Goal: Communication & Community: Answer question/provide support

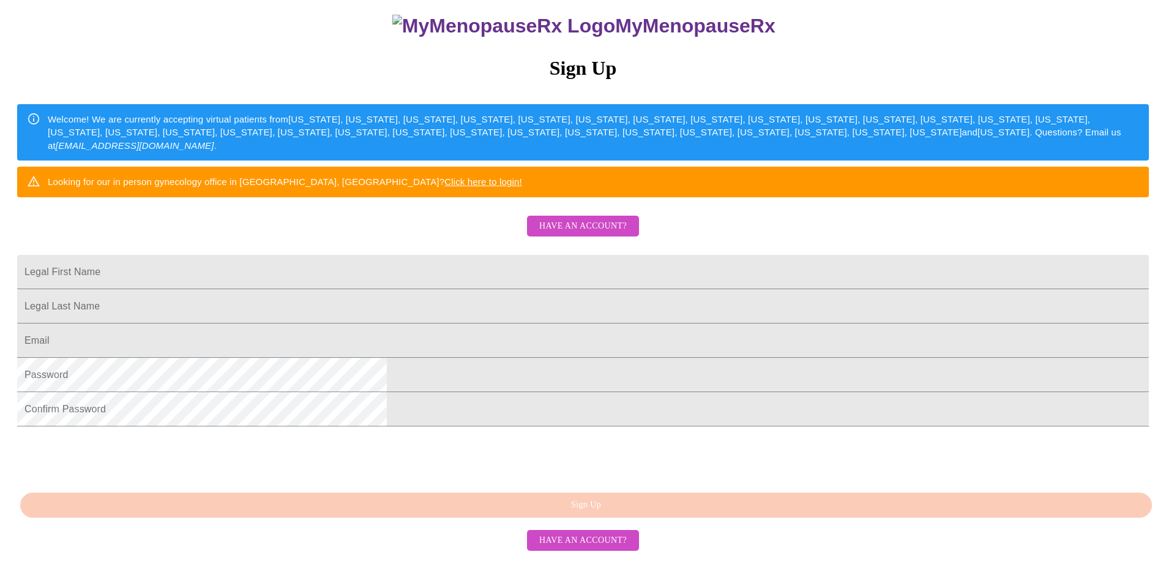
scroll to position [198, 0]
click at [584, 219] on span "Have an account?" at bounding box center [583, 226] width 88 height 15
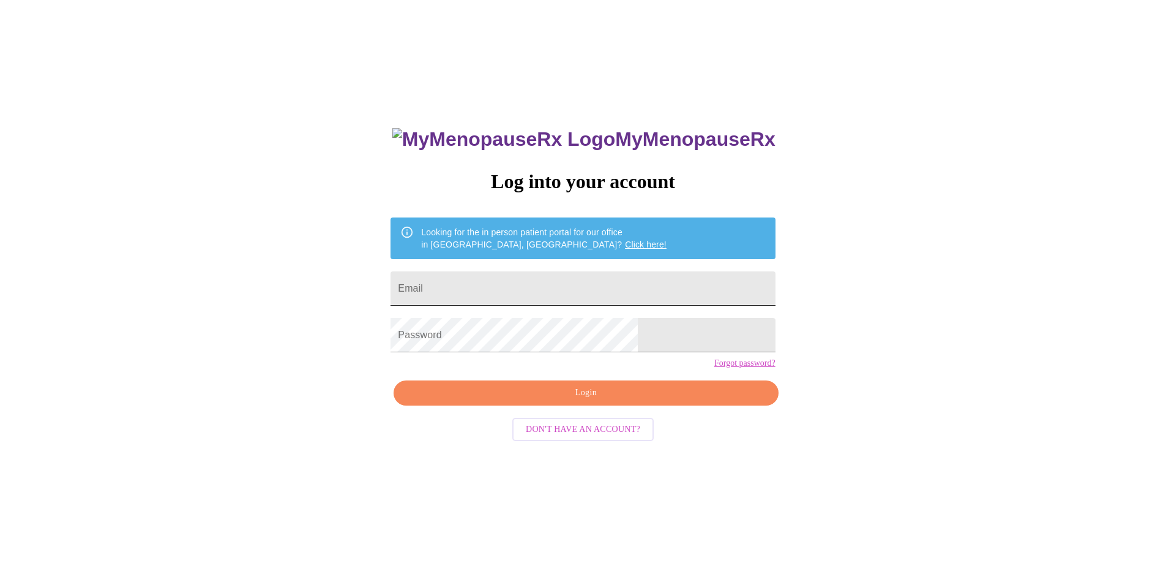
click at [569, 288] on input "Email" at bounding box center [583, 288] width 385 height 34
click at [556, 284] on input "Email" at bounding box center [583, 288] width 385 height 34
type input "[EMAIL_ADDRESS][DOMAIN_NAME]"
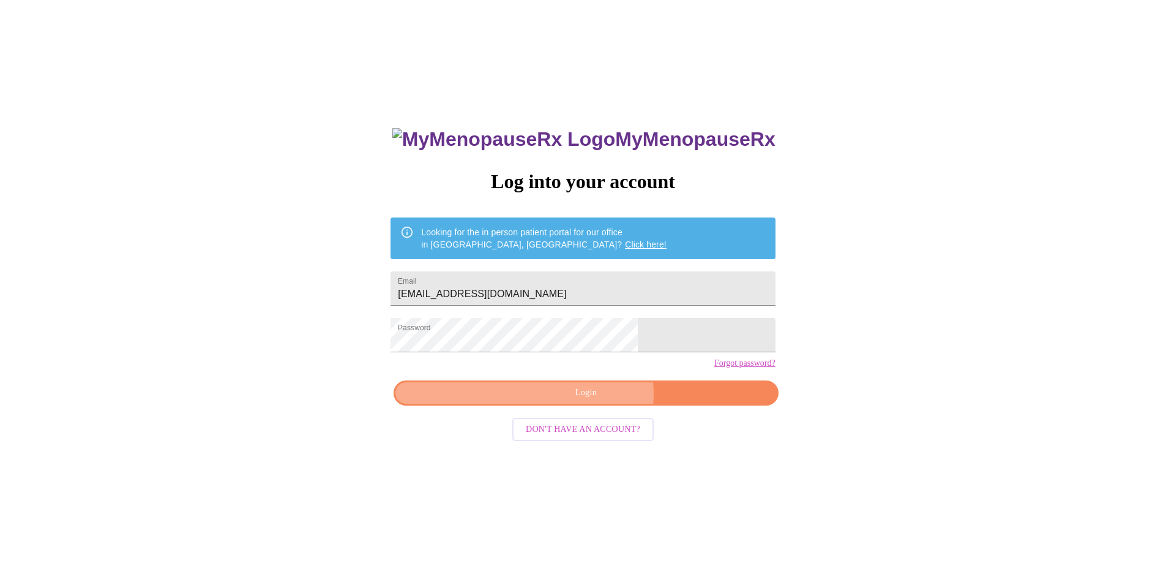
click at [593, 400] on span "Login" at bounding box center [586, 392] width 356 height 15
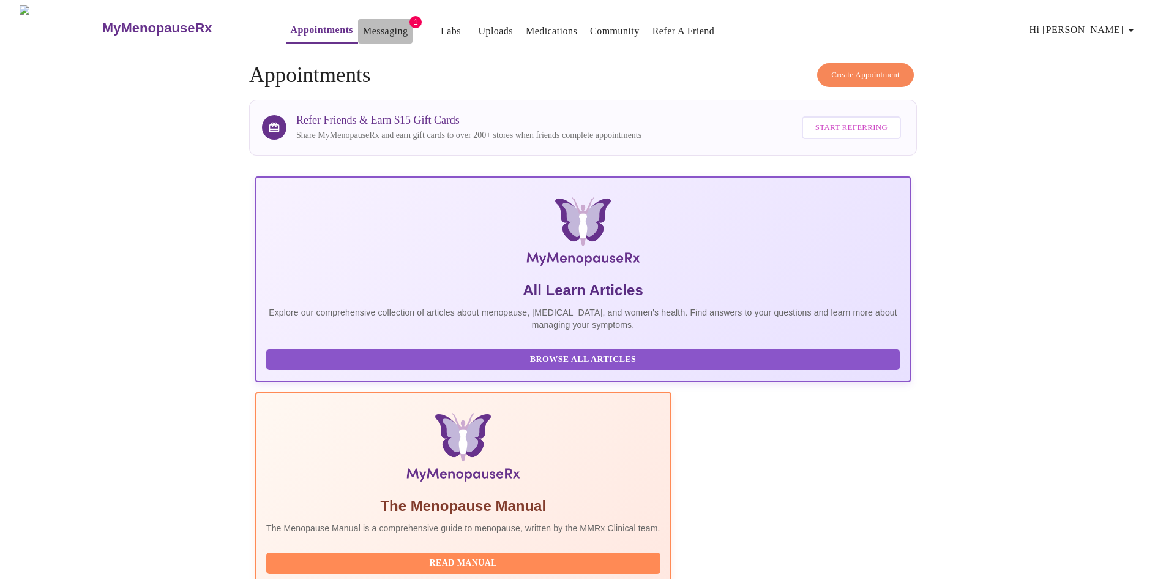
click at [363, 24] on link "Messaging" at bounding box center [385, 31] width 45 height 17
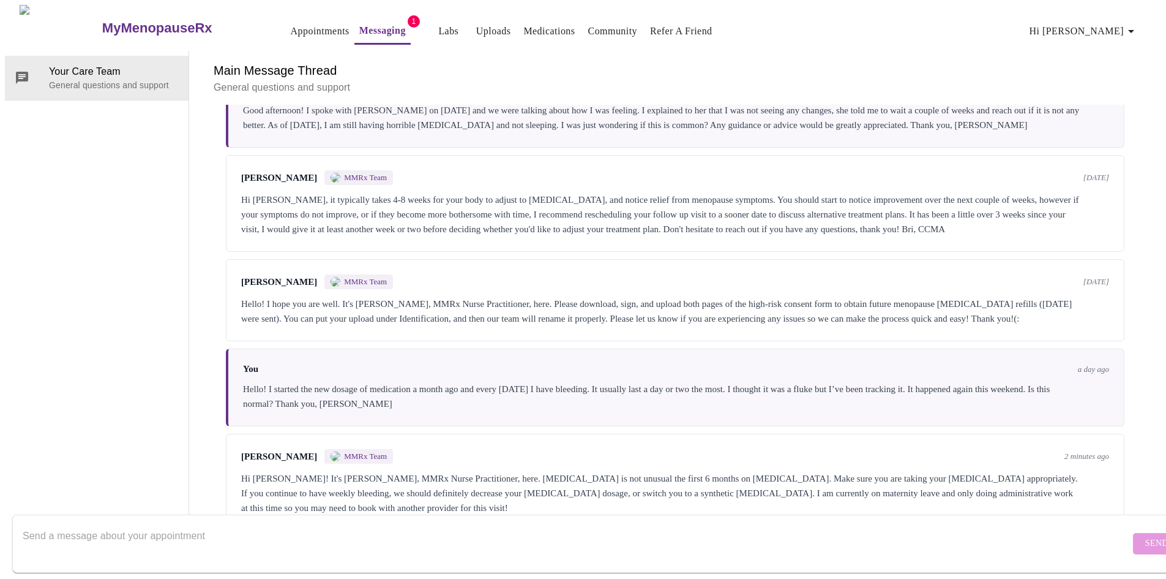
scroll to position [389, 0]
click at [362, 524] on textarea "Send a message about your appointment" at bounding box center [577, 543] width 1108 height 39
type textarea "H"
